Goal: Task Accomplishment & Management: Manage account settings

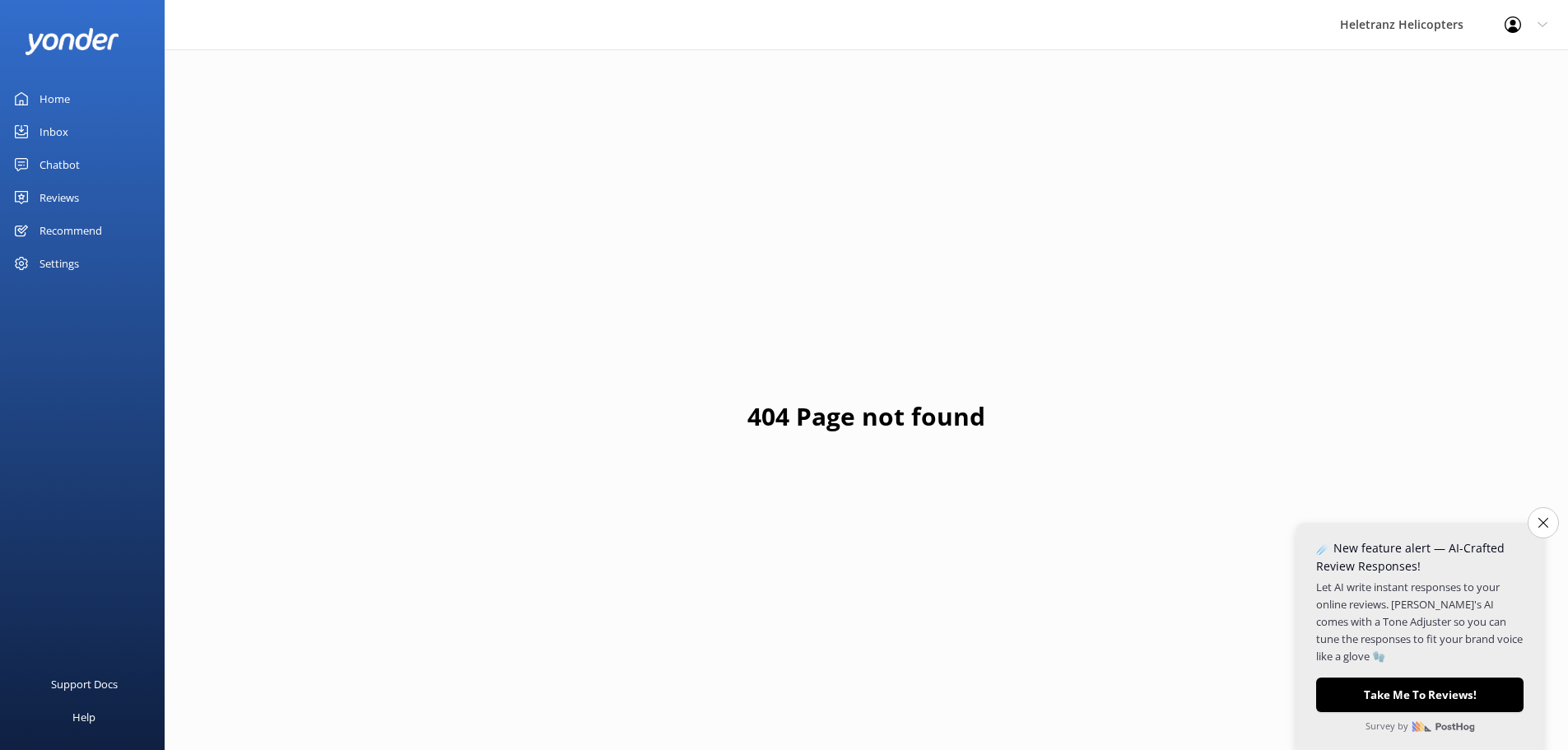
click at [84, 197] on link "Reviews" at bounding box center [82, 197] width 165 height 33
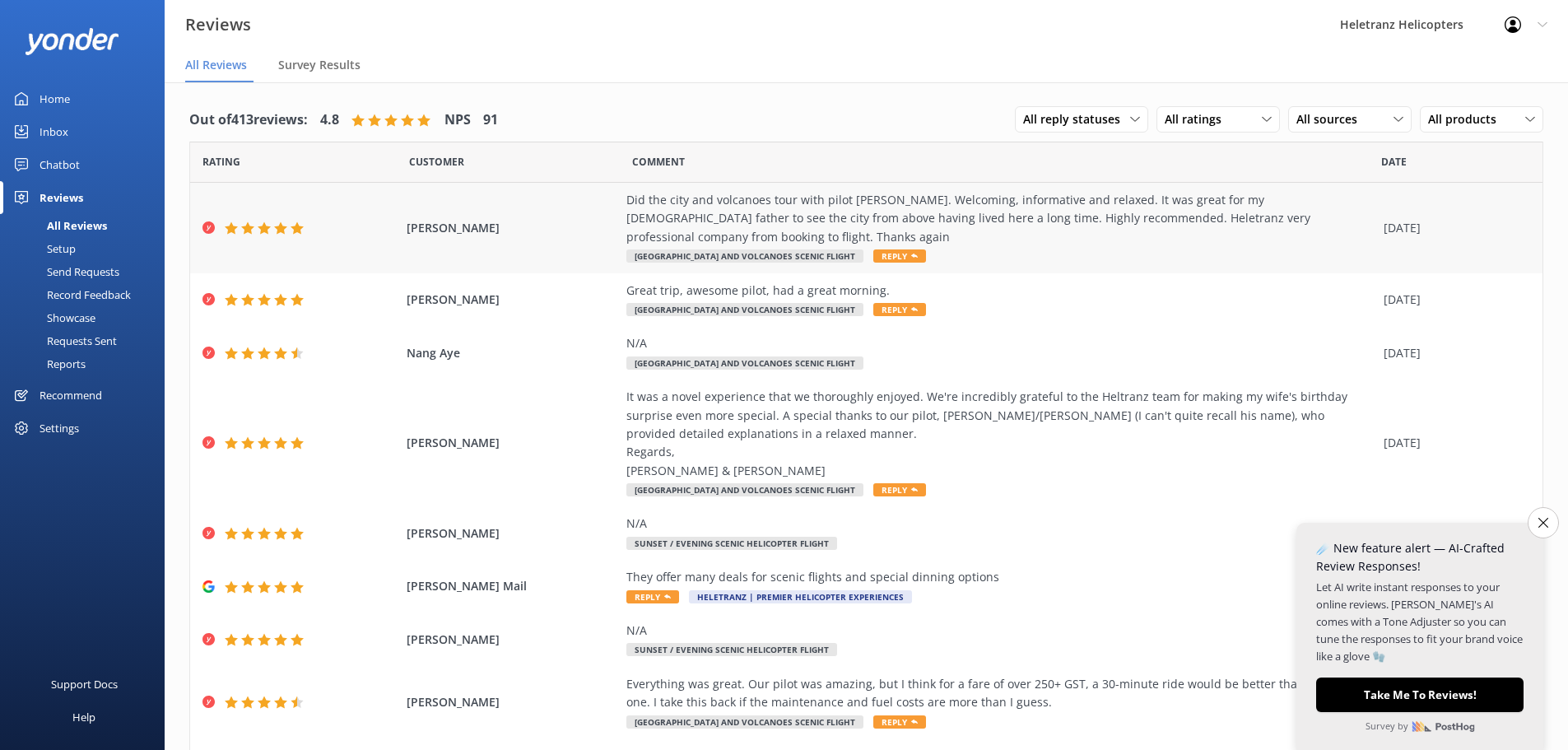
click at [1023, 233] on div "Did the city and volcanoes tour with pilot [PERSON_NAME]. Welcoming, informativ…" at bounding box center [1001, 229] width 749 height 74
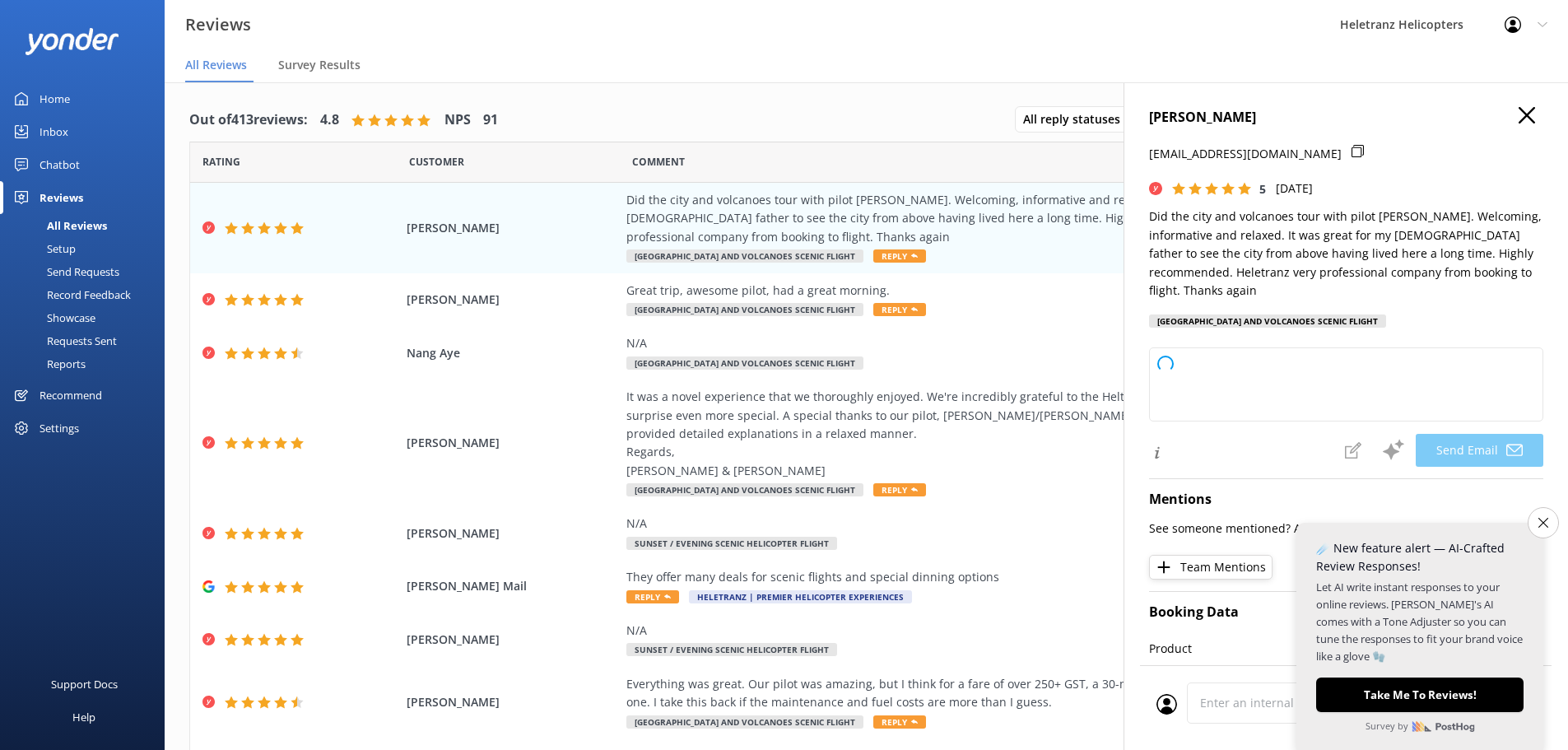
click at [1519, 111] on use "button" at bounding box center [1526, 115] width 16 height 16
